Goal: Navigation & Orientation: Find specific page/section

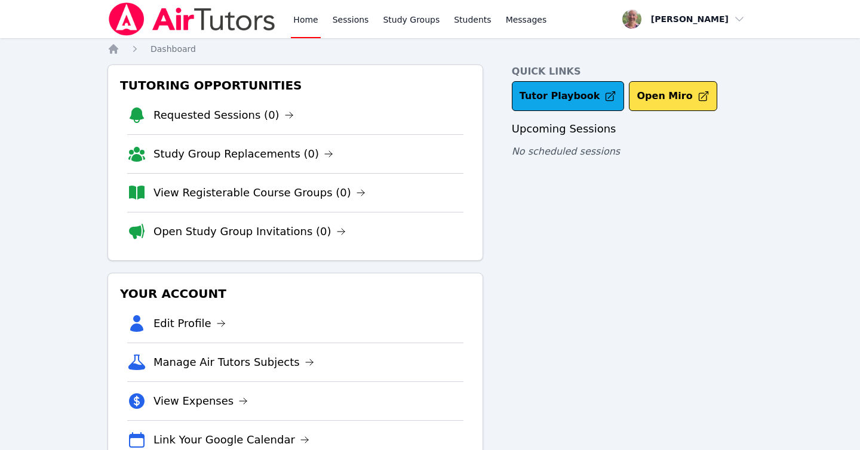
click at [143, 20] on img at bounding box center [191, 18] width 169 height 33
click at [184, 13] on img at bounding box center [191, 18] width 169 height 33
click at [119, 18] on img at bounding box center [191, 18] width 169 height 33
